Goal: Transaction & Acquisition: Purchase product/service

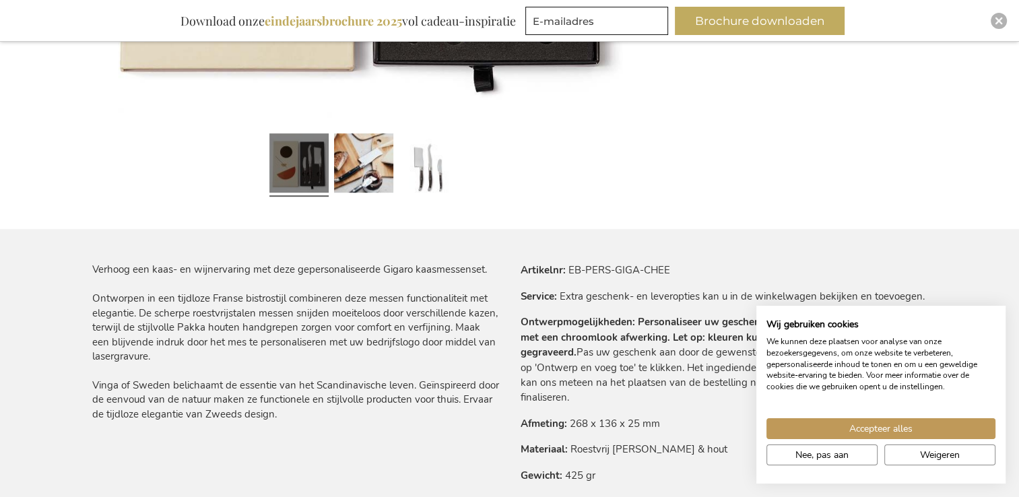
scroll to position [660, 0]
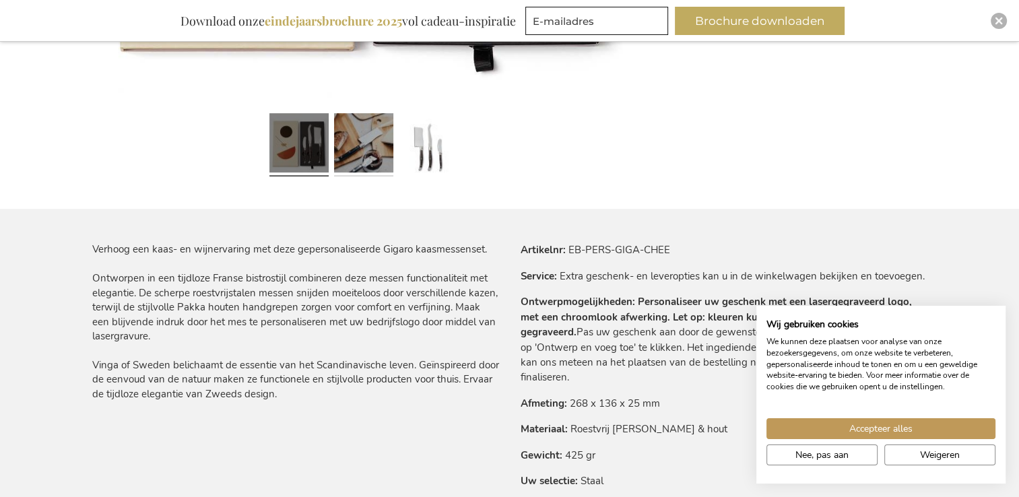
click at [369, 158] on link at bounding box center [363, 145] width 59 height 74
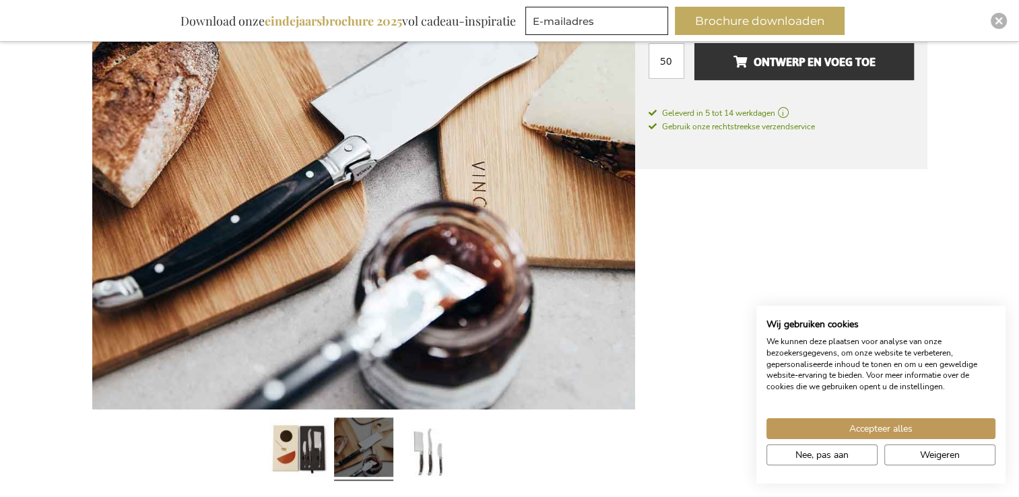
scroll to position [525, 0]
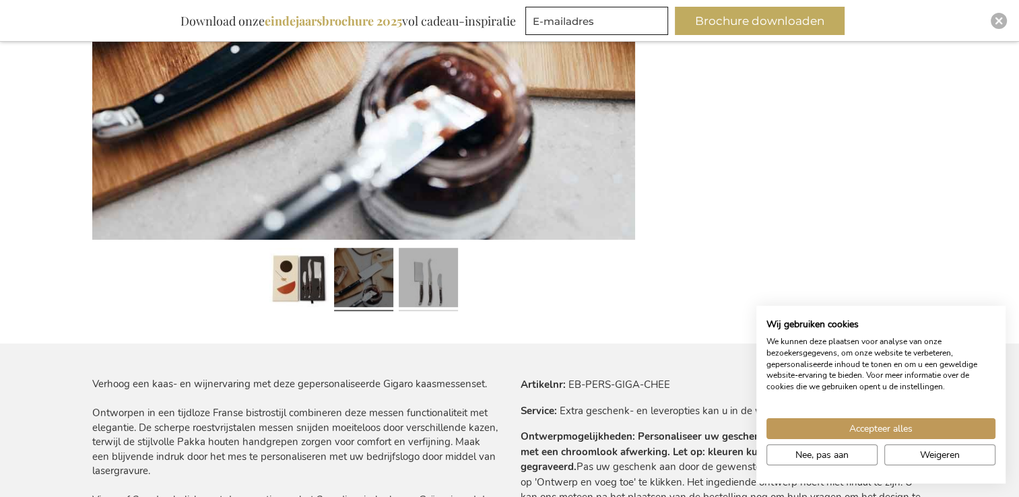
click at [443, 274] on link at bounding box center [428, 280] width 59 height 74
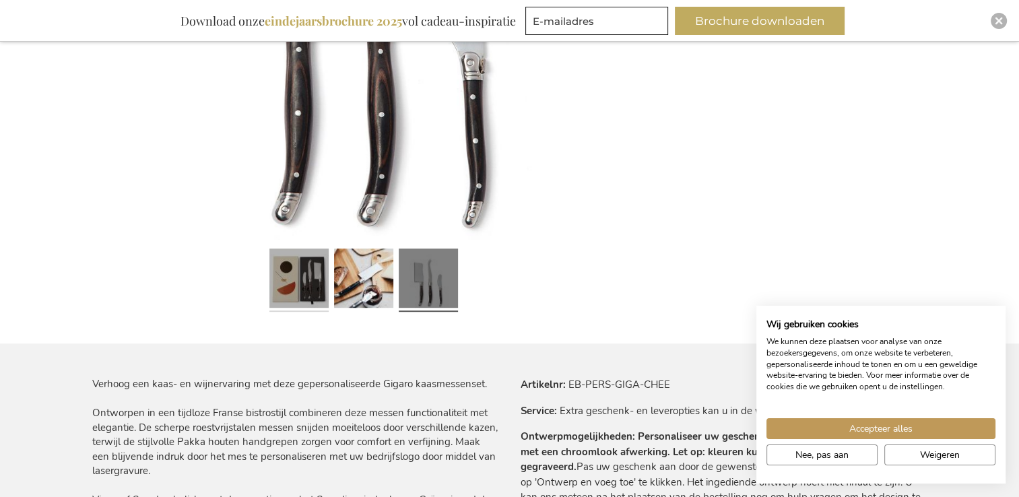
click at [294, 279] on link at bounding box center [298, 280] width 59 height 74
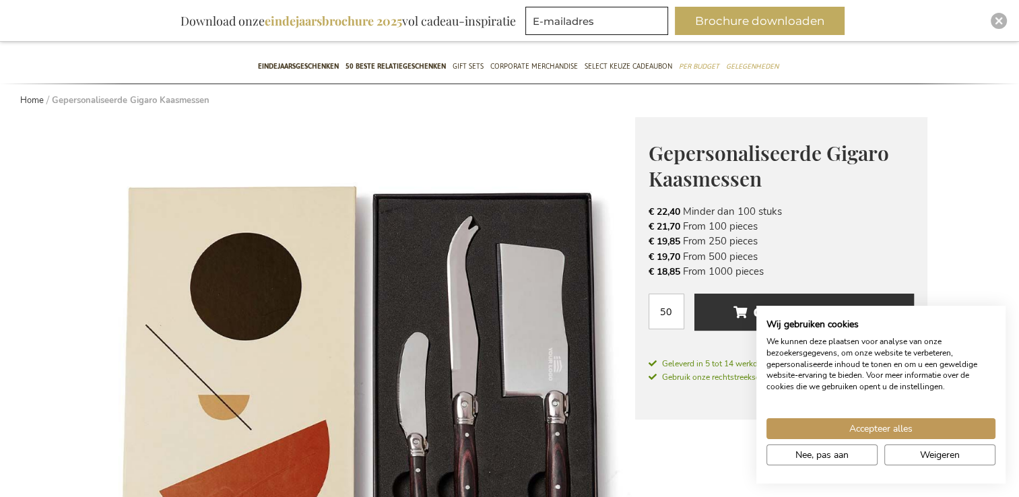
scroll to position [189, 0]
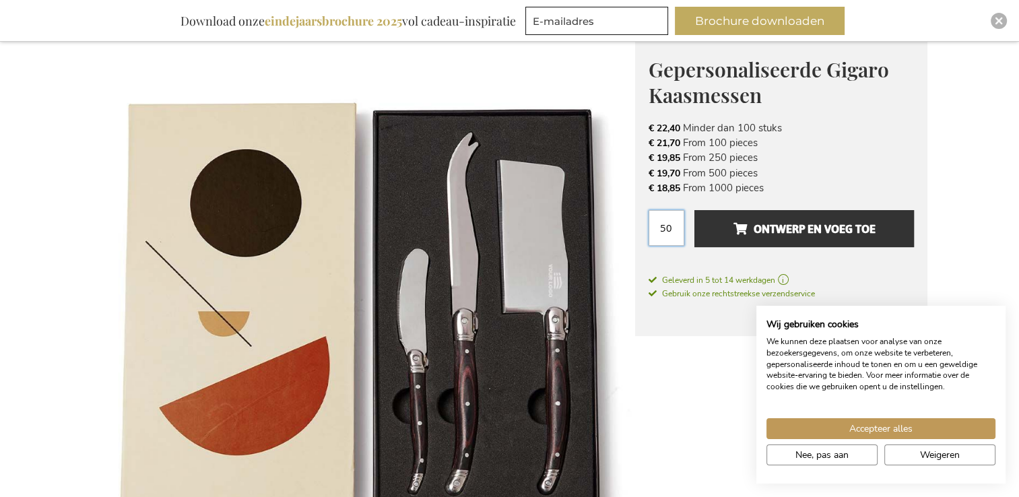
click at [676, 227] on input "50" at bounding box center [667, 228] width 36 height 36
type input "5"
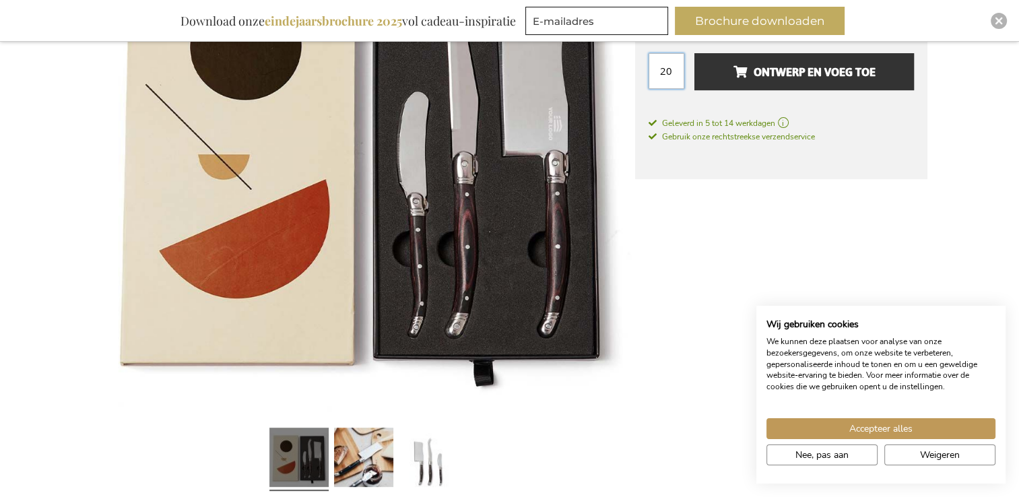
scroll to position [256, 0]
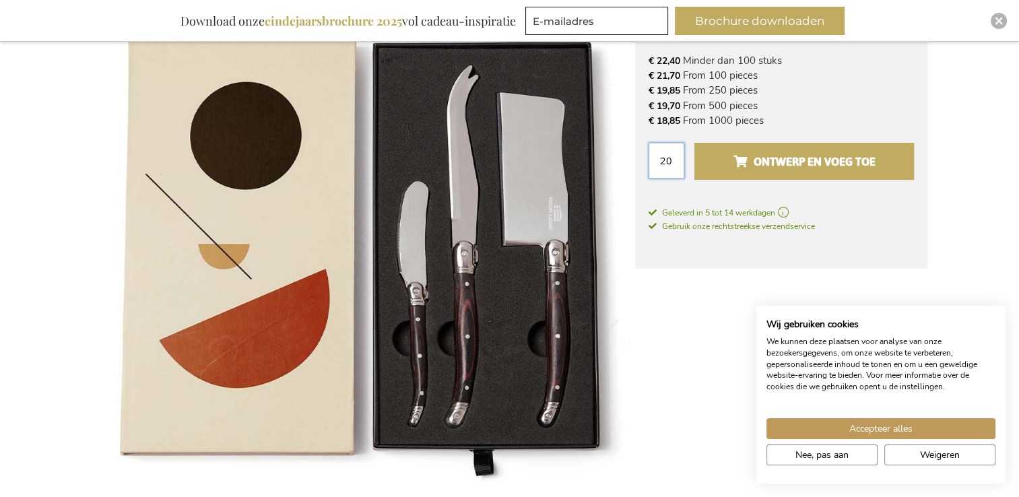
type input "20"
click at [760, 166] on span "Ontwerp en voeg toe" at bounding box center [804, 162] width 142 height 22
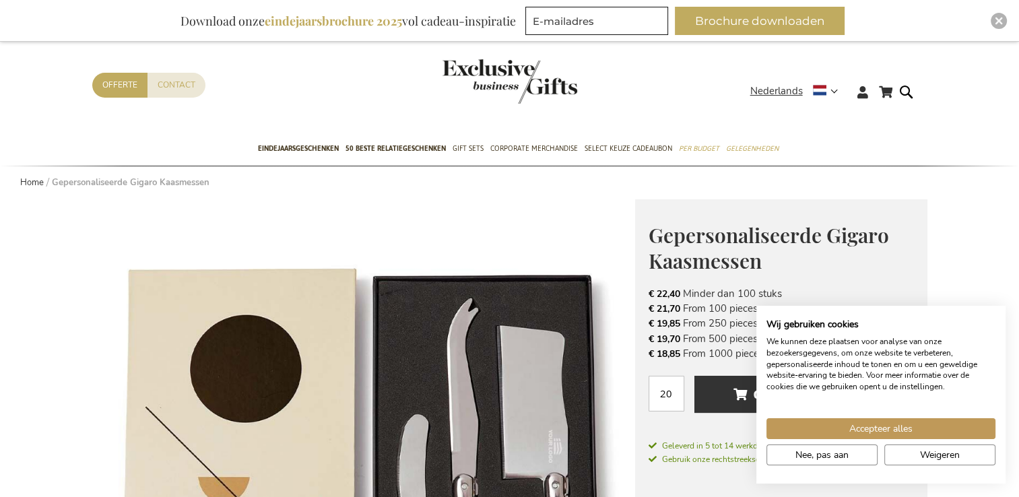
scroll to position [0, 0]
